Goal: Find specific page/section: Find specific page/section

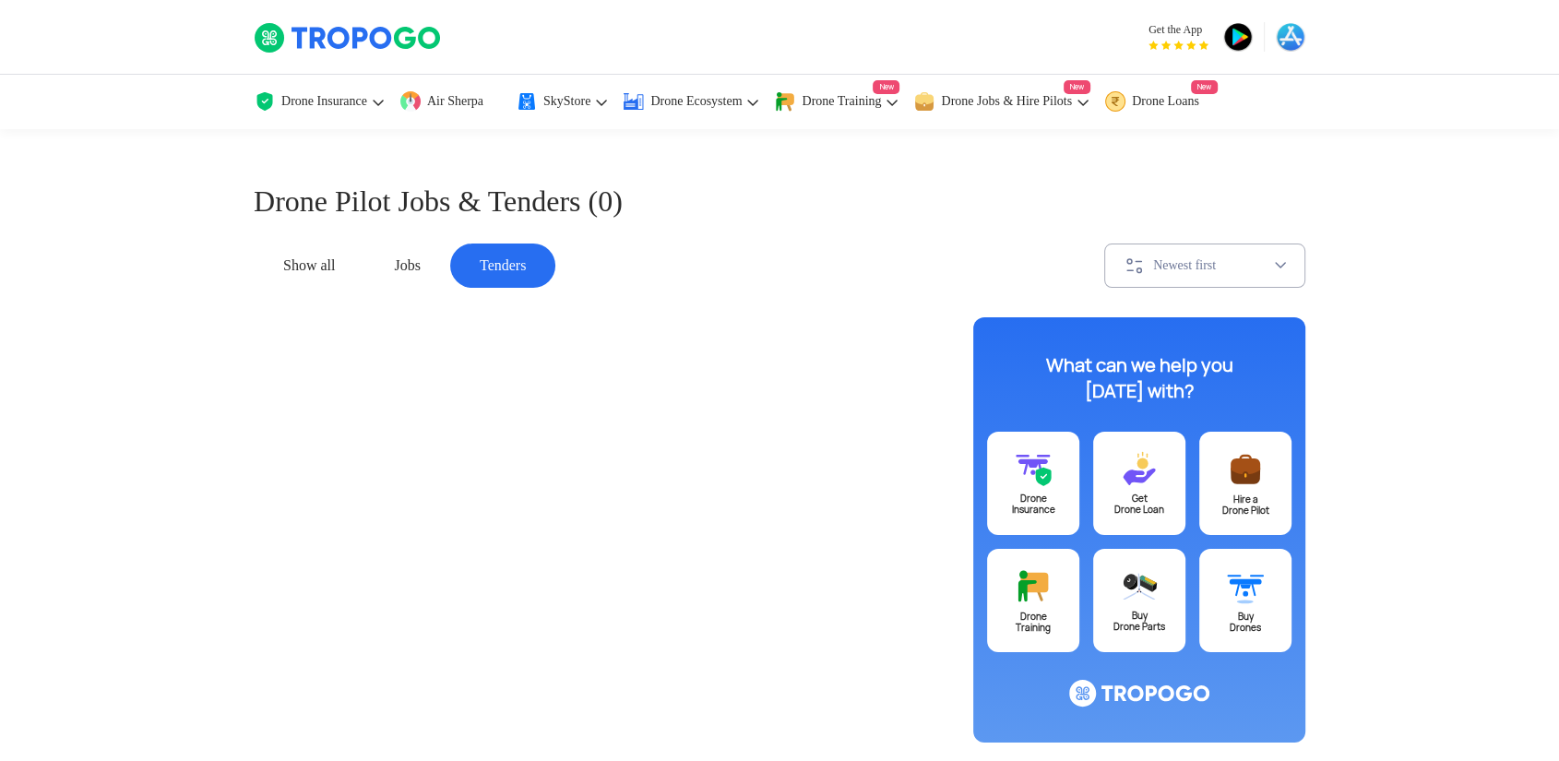
click at [396, 264] on div "Jobs" at bounding box center [406, 266] width 85 height 44
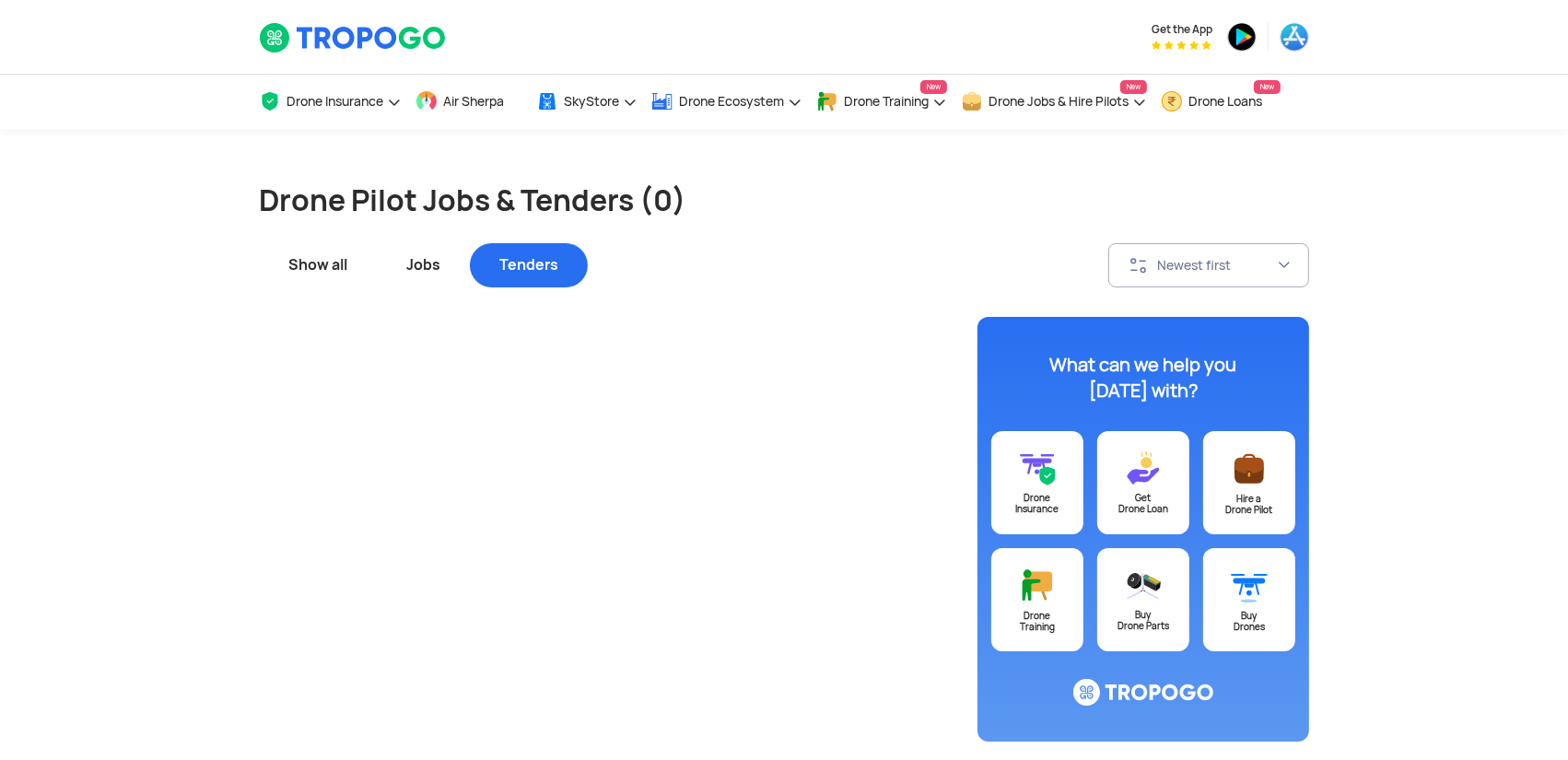
click at [501, 256] on div "Tenders" at bounding box center [528, 266] width 118 height 44
click at [414, 265] on div "Jobs" at bounding box center [422, 266] width 93 height 44
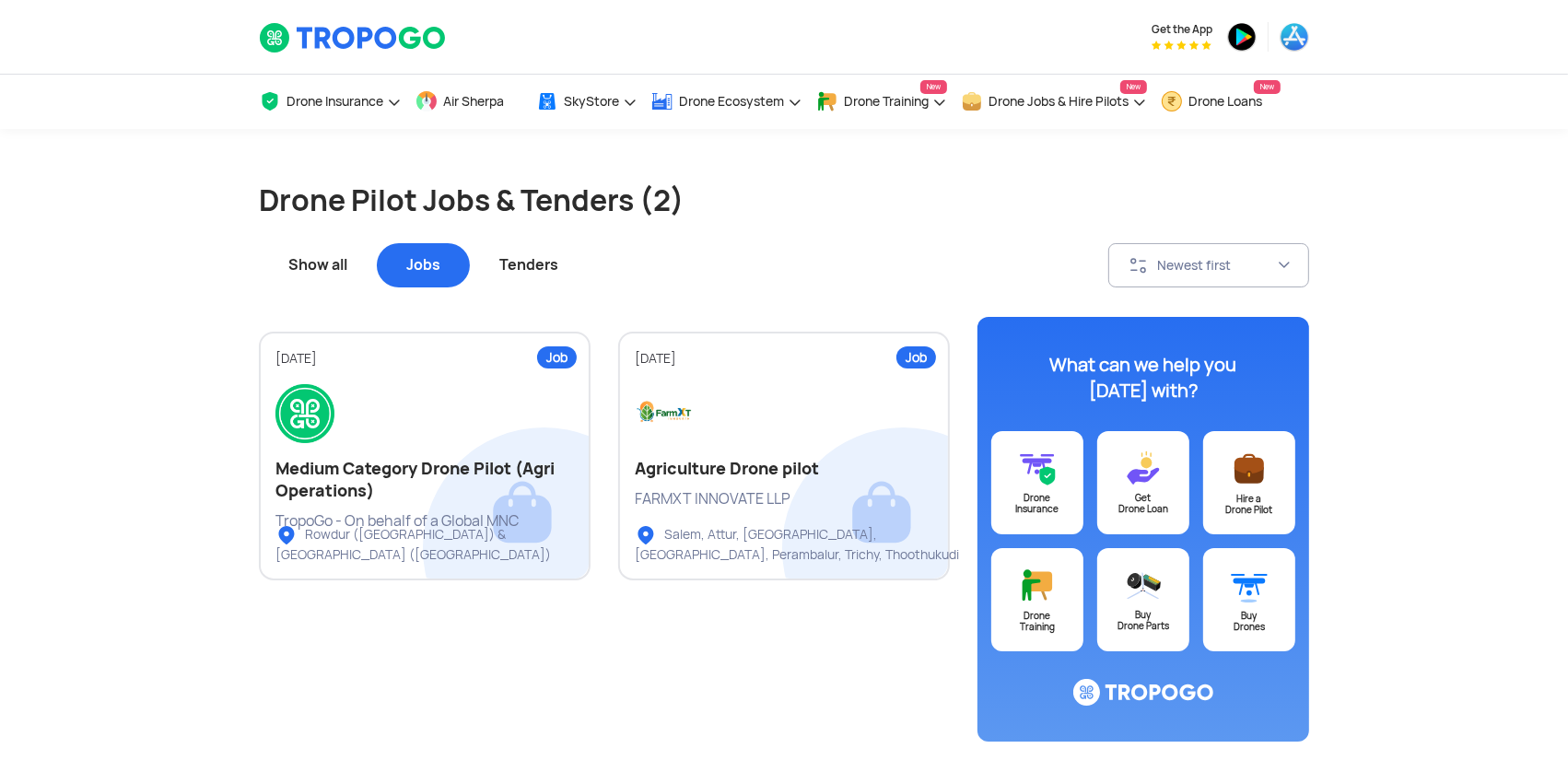
click at [538, 260] on div "Tenders" at bounding box center [528, 266] width 118 height 44
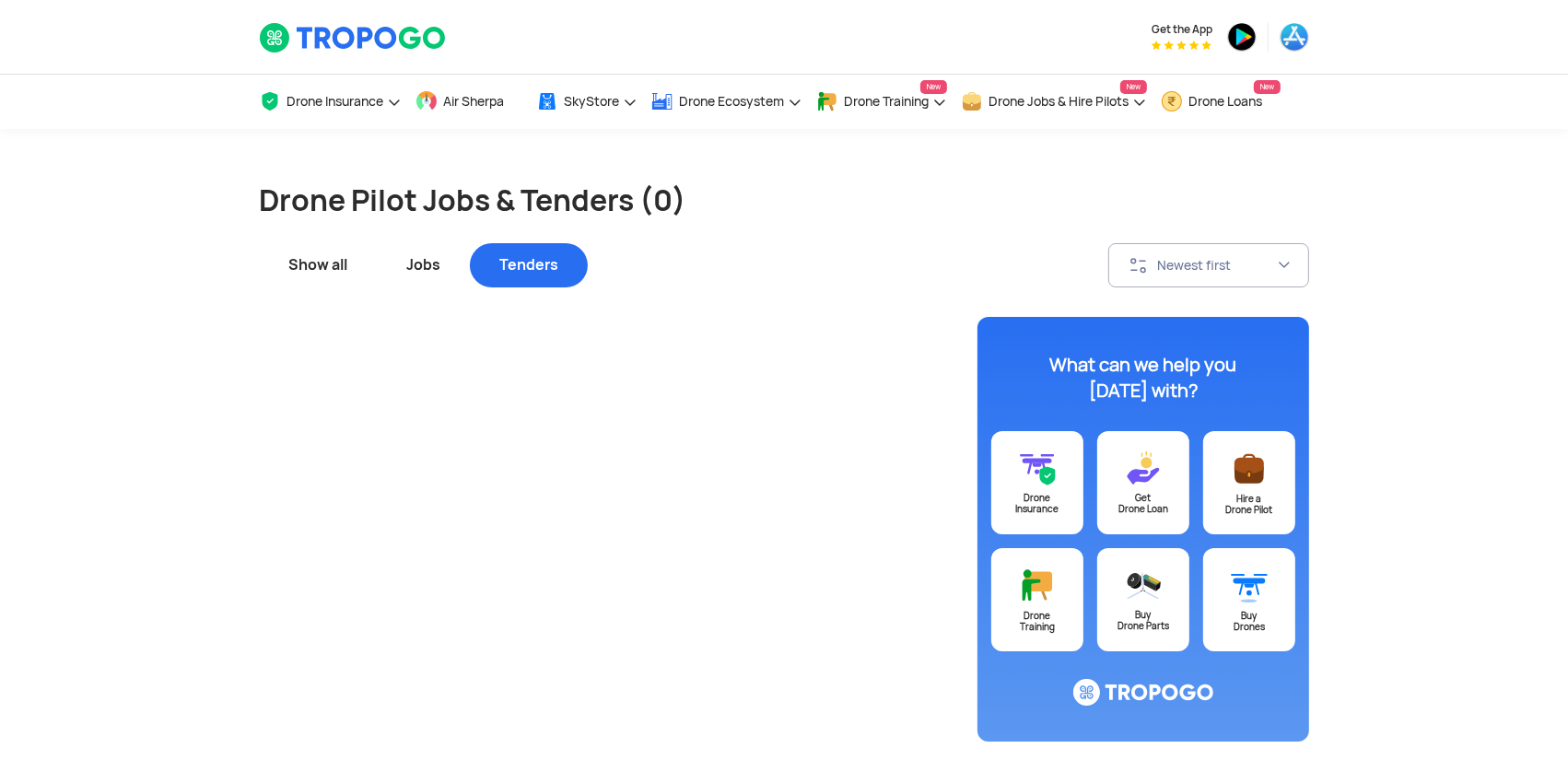
click at [538, 260] on div "Tenders" at bounding box center [528, 266] width 118 height 44
